Goal: Information Seeking & Learning: Learn about a topic

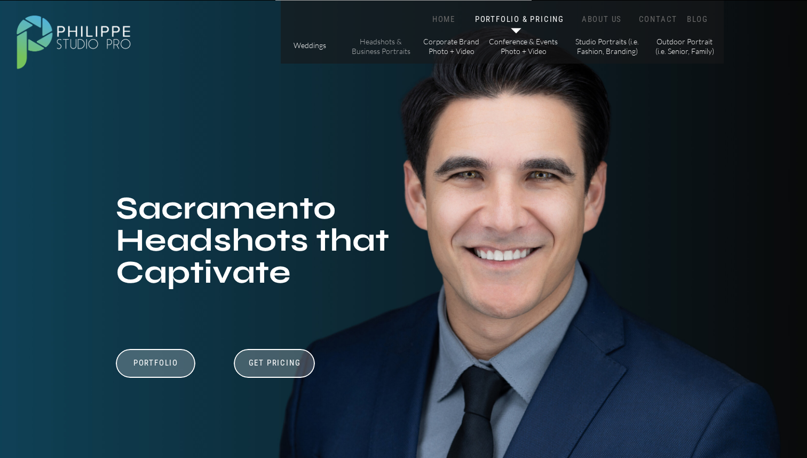
click at [391, 50] on p "Headshots & Business Portraits" at bounding box center [381, 46] width 60 height 19
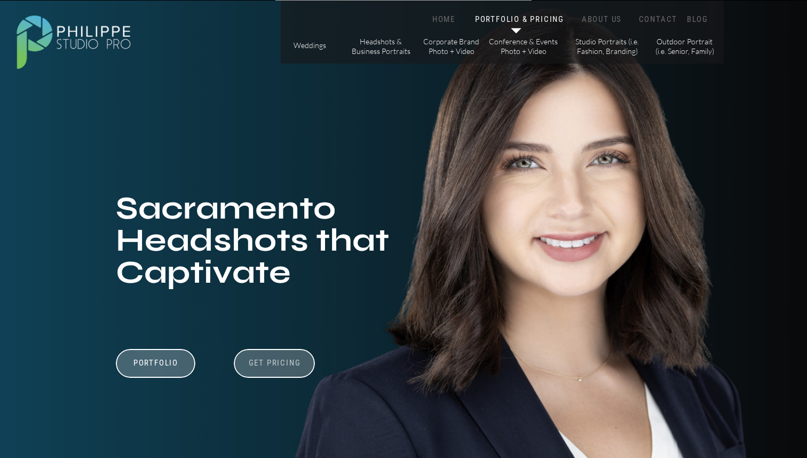
click at [274, 362] on h3 "Get Pricing" at bounding box center [274, 364] width 59 height 13
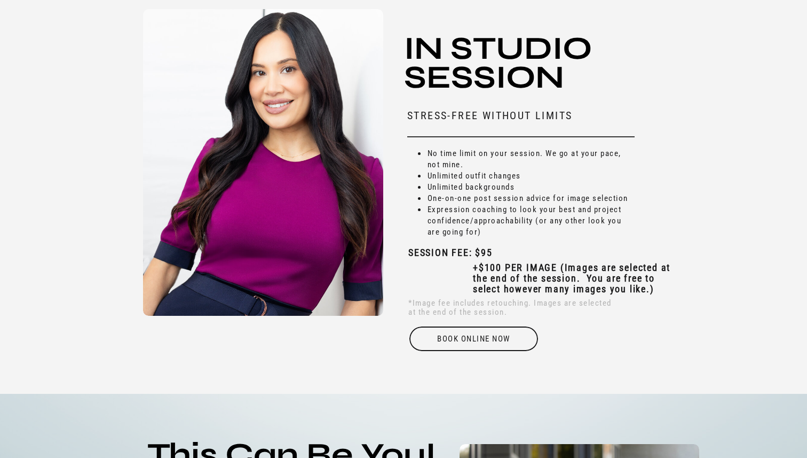
scroll to position [3207, 0]
click at [475, 225] on li "Expression coaching to look your best and project confidence/approachability (o…" at bounding box center [531, 220] width 208 height 34
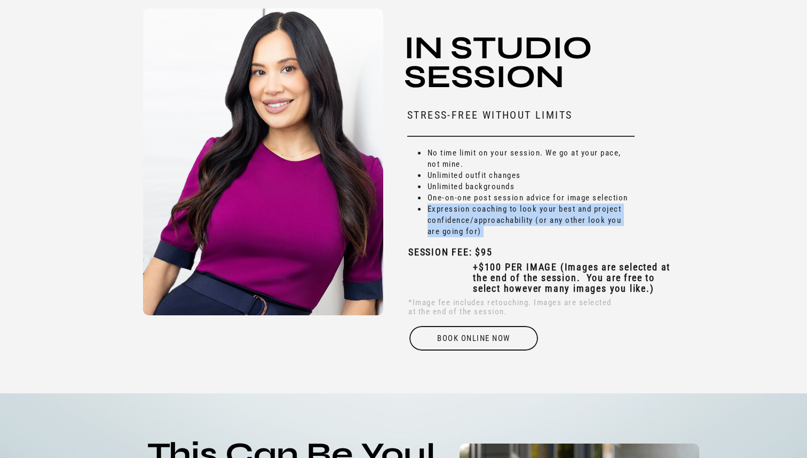
click at [475, 225] on li "Expression coaching to look your best and project confidence/approachability (o…" at bounding box center [531, 220] width 208 height 34
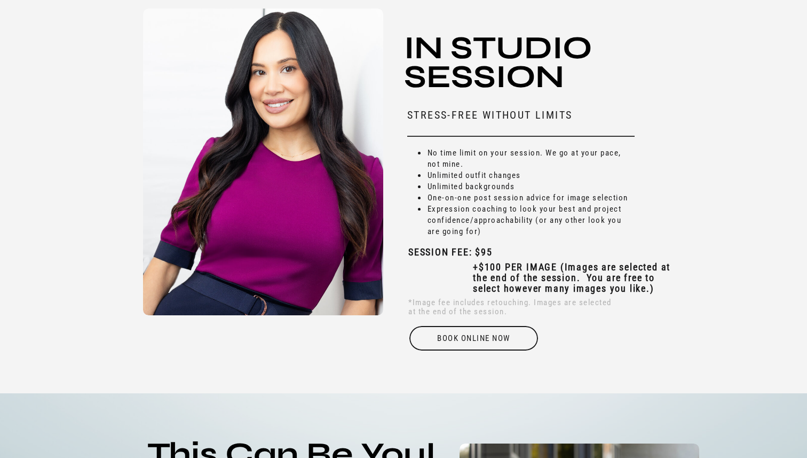
click at [487, 251] on b "SESSION FEE: $95" at bounding box center [451, 251] width 84 height 11
click at [513, 277] on b "+$100 PER IMAGE (Images are selected at the end of the session. You are free to…" at bounding box center [572, 277] width 198 height 33
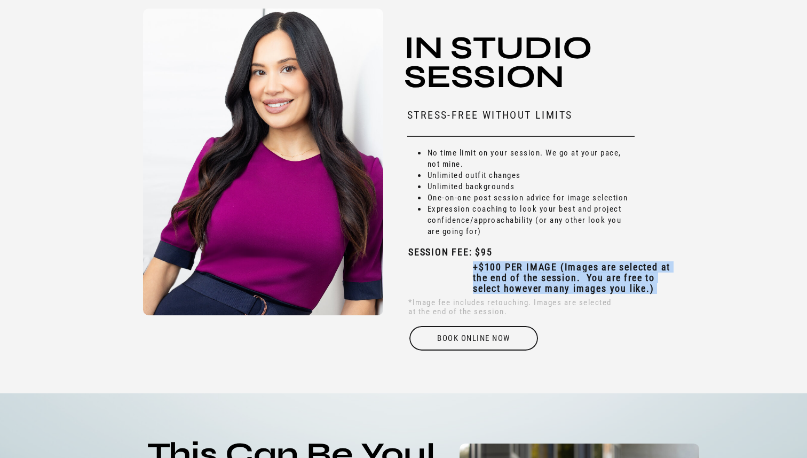
click at [513, 277] on b "+$100 PER IMAGE (Images are selected at the end of the session. You are free to…" at bounding box center [572, 277] width 198 height 33
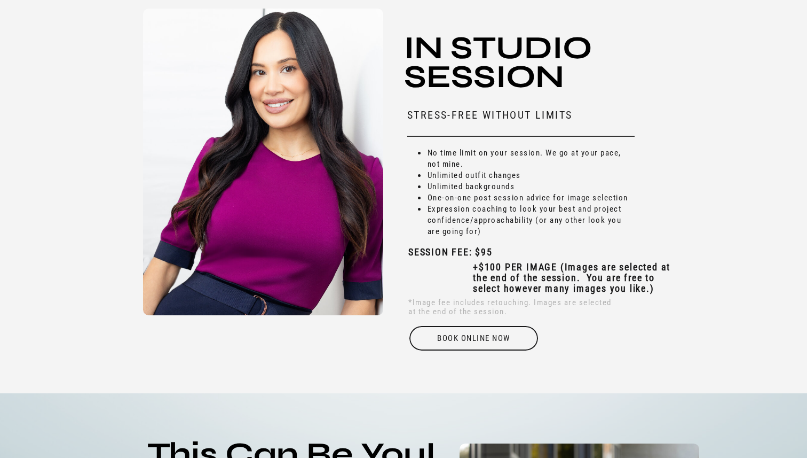
click at [484, 257] on b "SESSION FEE: $95" at bounding box center [451, 251] width 84 height 11
click at [522, 277] on b "+$100 PER IMAGE (Images are selected at the end of the session. You are free to…" at bounding box center [572, 277] width 198 height 33
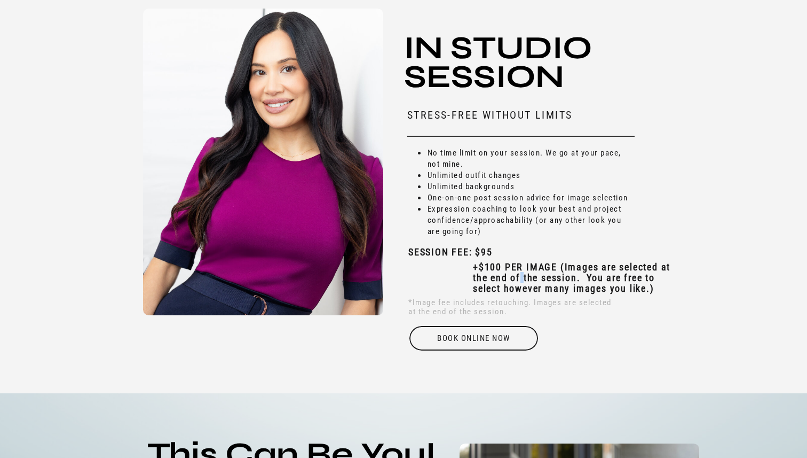
click at [522, 277] on b "+$100 PER IMAGE (Images are selected at the end of the session. You are free to…" at bounding box center [572, 277] width 198 height 33
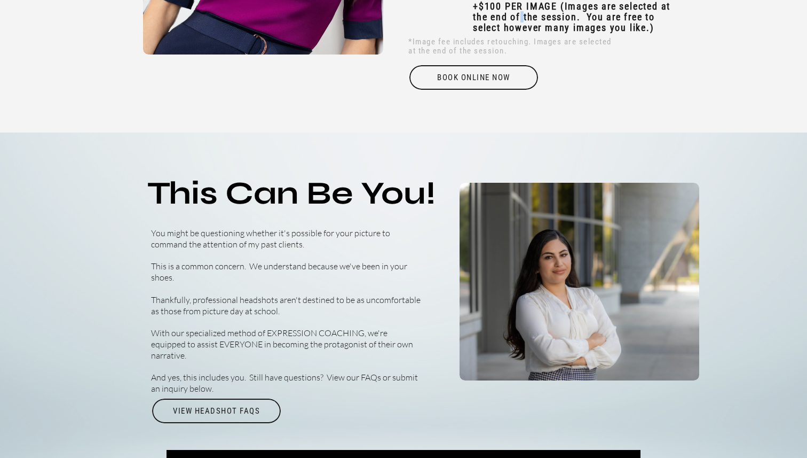
scroll to position [3373, 0]
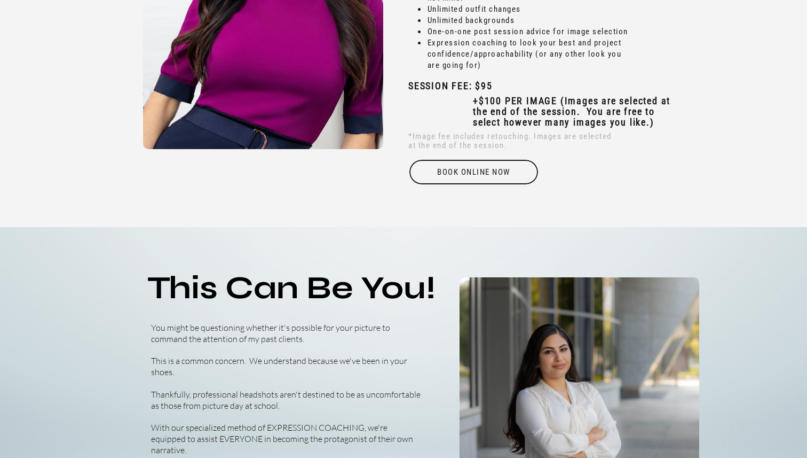
click at [537, 120] on b "+$100 PER IMAGE (Images are selected at the end of the session. You are free to…" at bounding box center [572, 111] width 198 height 33
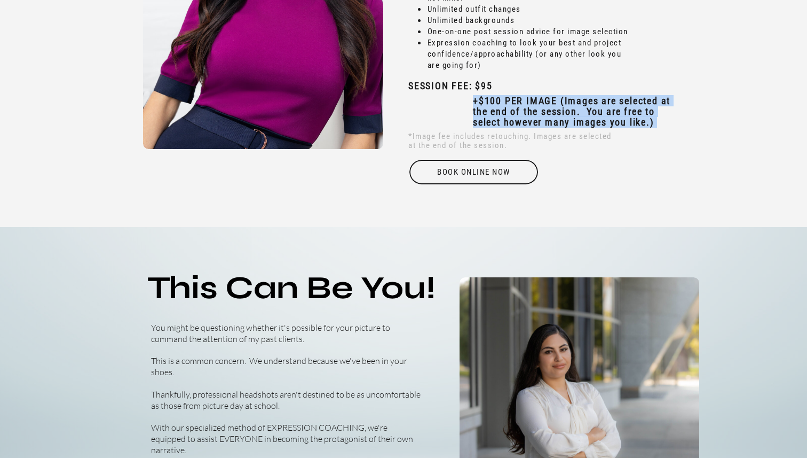
click at [537, 120] on b "+$100 PER IMAGE (Images are selected at the end of the session. You are free to…" at bounding box center [572, 111] width 198 height 33
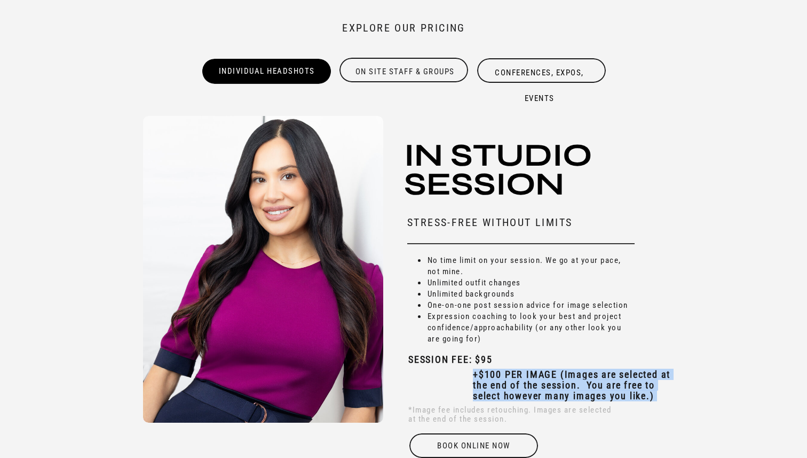
scroll to position [3092, 0]
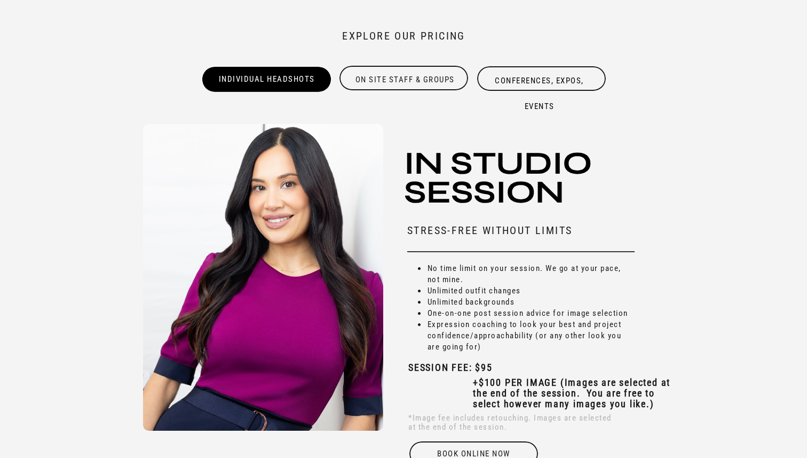
click at [624, 192] on h3 "In Studio SEssion" at bounding box center [532, 179] width 257 height 61
